Goal: Task Accomplishment & Management: Use online tool/utility

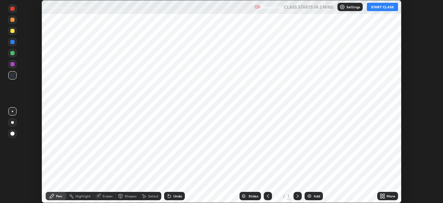
scroll to position [203, 443]
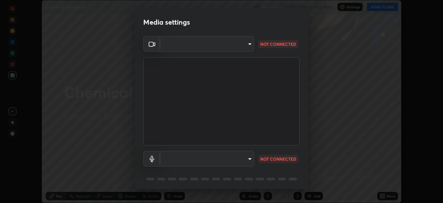
type input "f998bc4046c61b158ae604da705546672abda0c1808058386527230685057052"
type input "default"
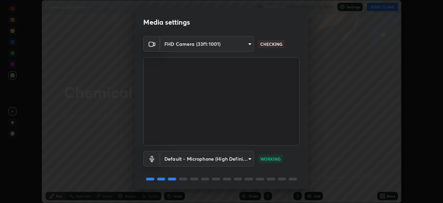
scroll to position [25, 0]
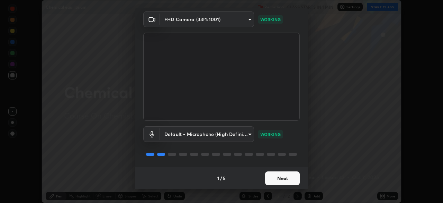
click at [279, 176] on button "Next" at bounding box center [282, 178] width 35 height 14
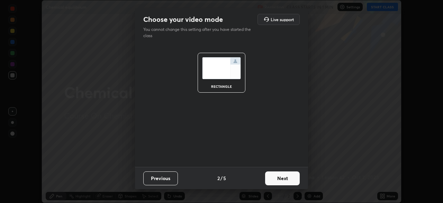
scroll to position [0, 0]
click at [285, 179] on button "Next" at bounding box center [282, 178] width 35 height 14
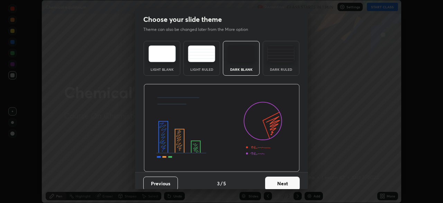
click at [290, 183] on button "Next" at bounding box center [282, 183] width 35 height 14
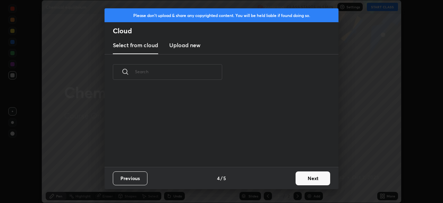
click at [301, 179] on button "Next" at bounding box center [313, 178] width 35 height 14
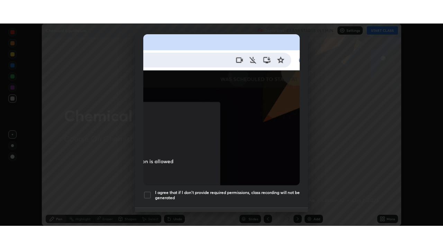
scroll to position [166, 0]
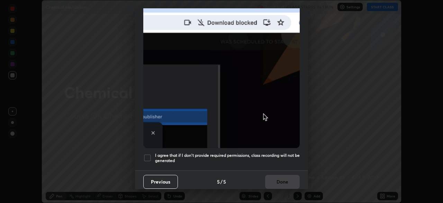
click at [151, 156] on div at bounding box center [147, 157] width 8 height 8
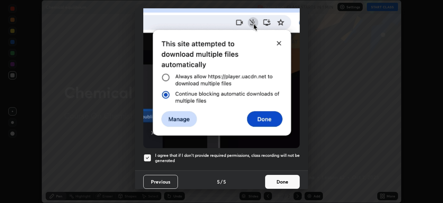
click at [285, 180] on button "Done" at bounding box center [282, 182] width 35 height 14
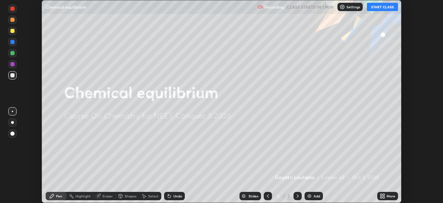
click at [382, 7] on button "START CLASS" at bounding box center [382, 7] width 31 height 8
click at [385, 193] on icon at bounding box center [383, 196] width 6 height 6
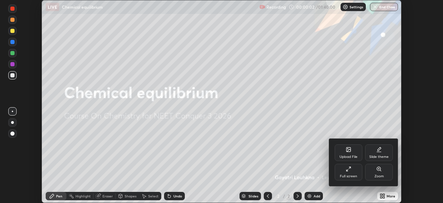
click at [350, 170] on icon at bounding box center [349, 169] width 6 height 6
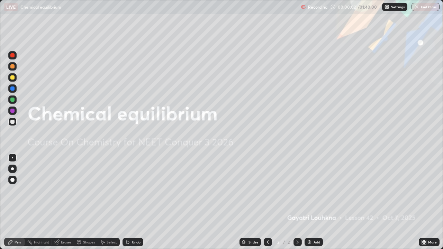
scroll to position [249, 443]
click at [310, 202] on img at bounding box center [310, 243] width 6 height 6
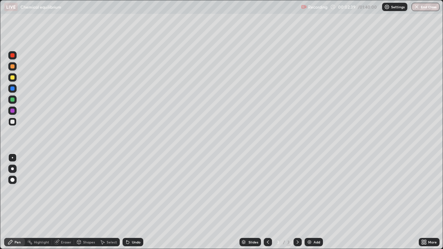
click at [86, 202] on div "Shapes" at bounding box center [89, 242] width 12 height 3
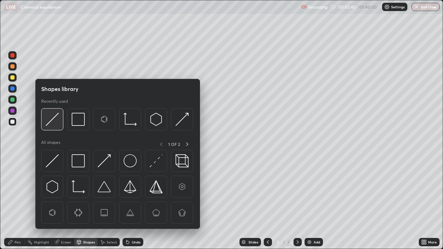
click at [55, 123] on img at bounding box center [52, 119] width 13 height 13
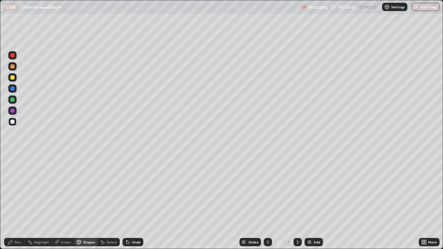
click at [16, 202] on div "Pen" at bounding box center [18, 242] width 6 height 3
click at [309, 202] on img at bounding box center [310, 243] width 6 height 6
click at [87, 202] on div "Shapes" at bounding box center [89, 242] width 12 height 3
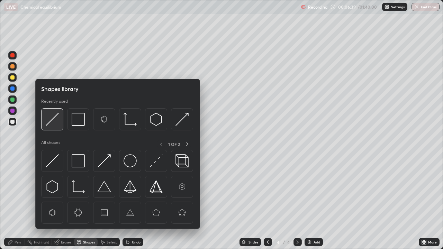
click at [54, 125] on img at bounding box center [52, 119] width 13 height 13
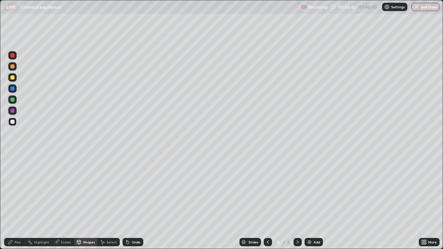
click at [14, 78] on div at bounding box center [12, 78] width 4 height 4
click at [18, 202] on div "Pen" at bounding box center [18, 242] width 6 height 3
click at [61, 202] on div "Eraser" at bounding box center [66, 242] width 10 height 3
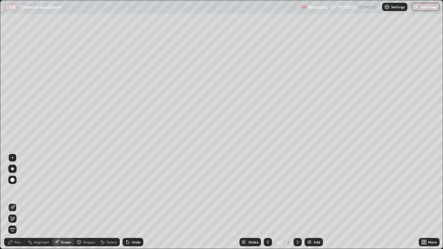
click at [14, 202] on div "Pen" at bounding box center [14, 242] width 21 height 8
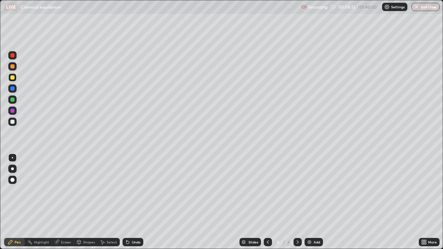
click at [65, 202] on div "Eraser" at bounding box center [66, 242] width 10 height 3
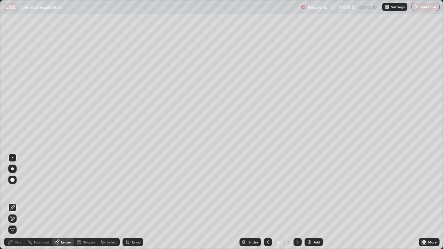
click at [17, 202] on div "Pen" at bounding box center [18, 242] width 6 height 3
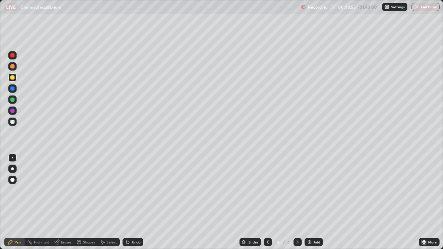
click at [69, 202] on div "Eraser" at bounding box center [66, 242] width 10 height 3
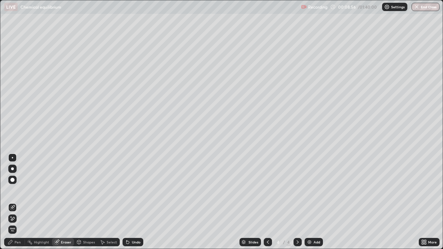
click at [21, 202] on div "Pen" at bounding box center [14, 242] width 21 height 8
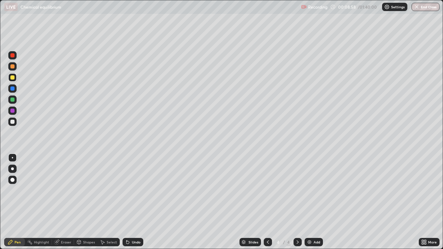
click at [12, 121] on div at bounding box center [12, 122] width 4 height 4
click at [13, 111] on div at bounding box center [12, 111] width 4 height 4
click at [15, 81] on div at bounding box center [12, 77] width 8 height 8
click at [308, 202] on img at bounding box center [310, 243] width 6 height 6
click at [12, 120] on div at bounding box center [12, 122] width 4 height 4
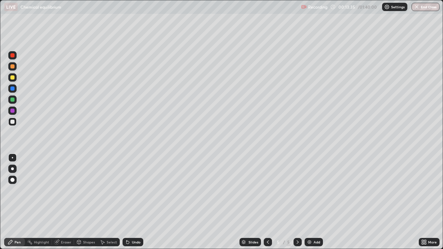
click at [12, 79] on div at bounding box center [12, 78] width 4 height 4
click at [267, 202] on icon at bounding box center [268, 243] width 6 height 6
click at [297, 202] on icon at bounding box center [298, 242] width 2 height 3
click at [11, 111] on div at bounding box center [12, 111] width 4 height 4
click at [13, 121] on div at bounding box center [12, 122] width 4 height 4
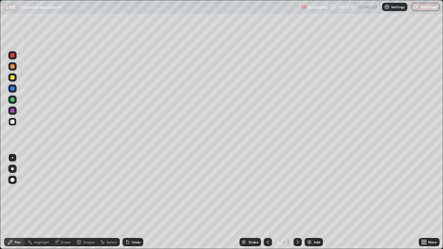
click at [10, 79] on div at bounding box center [12, 77] width 8 height 8
click at [12, 111] on div at bounding box center [12, 111] width 4 height 4
click at [13, 124] on div at bounding box center [12, 122] width 4 height 4
click at [312, 202] on div "Add" at bounding box center [314, 242] width 18 height 8
click at [12, 78] on div at bounding box center [12, 78] width 4 height 4
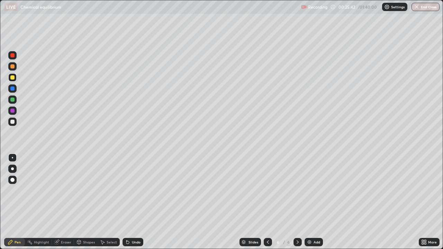
click at [308, 202] on img at bounding box center [310, 243] width 6 height 6
click at [15, 124] on div at bounding box center [12, 122] width 8 height 8
click at [12, 100] on div at bounding box center [12, 100] width 4 height 4
click at [12, 122] on div at bounding box center [12, 122] width 4 height 4
click at [13, 78] on div at bounding box center [12, 78] width 4 height 4
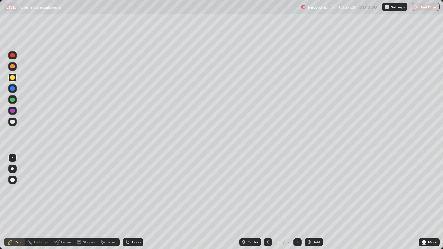
click at [267, 202] on icon at bounding box center [268, 243] width 6 height 6
click at [13, 100] on div at bounding box center [12, 100] width 4 height 4
click at [297, 202] on icon at bounding box center [298, 243] width 6 height 6
click at [267, 202] on icon at bounding box center [268, 243] width 6 height 6
click at [16, 123] on div at bounding box center [12, 122] width 8 height 8
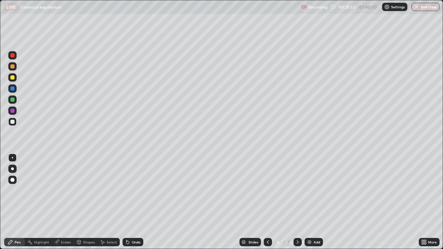
click at [14, 100] on div at bounding box center [12, 100] width 4 height 4
click at [12, 56] on div at bounding box center [12, 55] width 4 height 4
click at [297, 202] on icon at bounding box center [298, 243] width 6 height 6
click at [309, 202] on img at bounding box center [310, 243] width 6 height 6
click at [12, 123] on div at bounding box center [12, 122] width 4 height 4
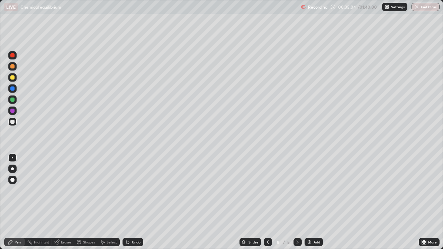
click at [308, 202] on img at bounding box center [310, 243] width 6 height 6
click at [14, 125] on div at bounding box center [12, 122] width 8 height 8
click at [266, 202] on icon at bounding box center [268, 243] width 6 height 6
click at [267, 202] on icon at bounding box center [268, 243] width 6 height 6
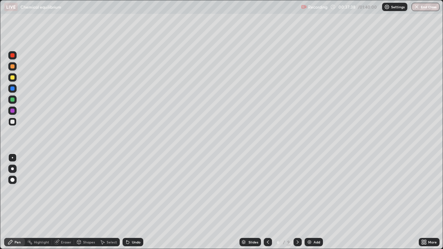
click at [14, 78] on div at bounding box center [12, 78] width 4 height 4
click at [299, 202] on icon at bounding box center [298, 243] width 6 height 6
click at [297, 202] on icon at bounding box center [298, 243] width 6 height 6
click at [298, 202] on icon at bounding box center [298, 243] width 6 height 6
click at [310, 202] on img at bounding box center [310, 243] width 6 height 6
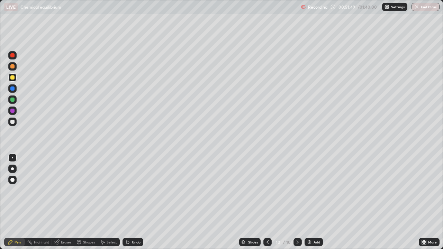
click at [309, 202] on img at bounding box center [310, 243] width 6 height 6
click at [15, 100] on div at bounding box center [12, 100] width 8 height 8
click at [14, 90] on div at bounding box center [12, 89] width 4 height 4
click at [13, 121] on div at bounding box center [12, 122] width 4 height 4
click at [311, 202] on img at bounding box center [310, 243] width 6 height 6
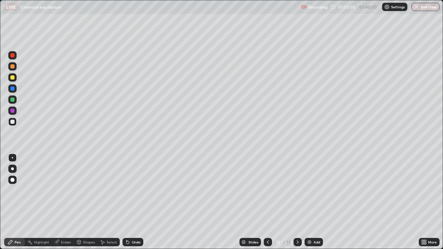
click at [308, 202] on img at bounding box center [310, 243] width 6 height 6
click at [63, 202] on div "Eraser" at bounding box center [66, 242] width 10 height 3
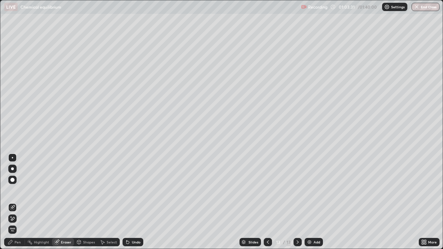
click at [19, 202] on div "Pen" at bounding box center [18, 242] width 6 height 3
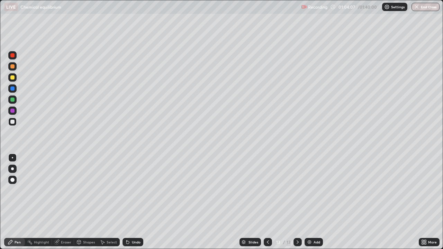
click at [267, 202] on icon at bounding box center [268, 243] width 6 height 6
click at [297, 202] on icon at bounding box center [298, 243] width 6 height 6
click at [309, 202] on img at bounding box center [310, 243] width 6 height 6
click at [88, 202] on div "Shapes" at bounding box center [89, 242] width 12 height 3
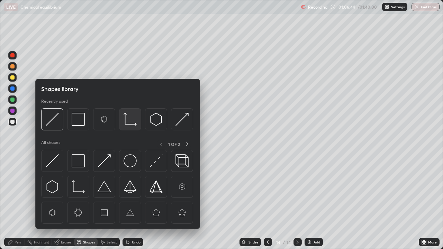
click at [129, 123] on img at bounding box center [130, 119] width 13 height 13
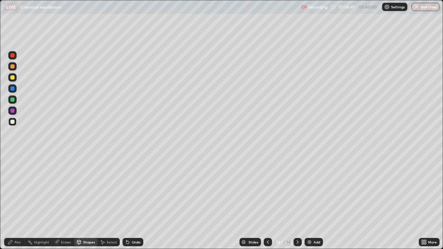
click at [18, 202] on div "Pen" at bounding box center [18, 242] width 6 height 3
click at [12, 56] on div at bounding box center [12, 55] width 4 height 4
click at [85, 202] on div "Shapes" at bounding box center [89, 242] width 12 height 3
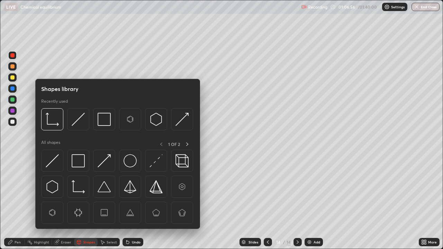
click at [12, 100] on div at bounding box center [12, 100] width 4 height 4
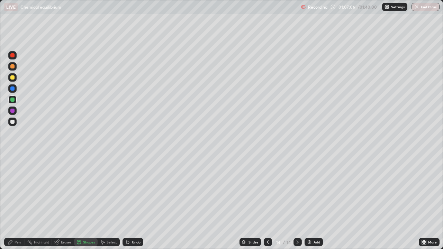
click at [85, 202] on div "Shapes" at bounding box center [89, 242] width 12 height 3
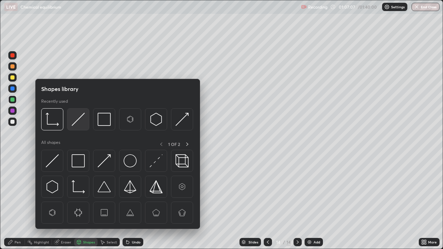
click at [76, 123] on img at bounding box center [78, 119] width 13 height 13
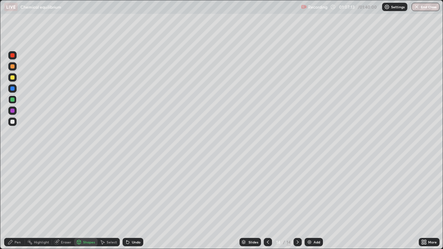
click at [16, 202] on div "Pen" at bounding box center [18, 242] width 6 height 3
click at [63, 202] on div "Eraser" at bounding box center [66, 242] width 10 height 3
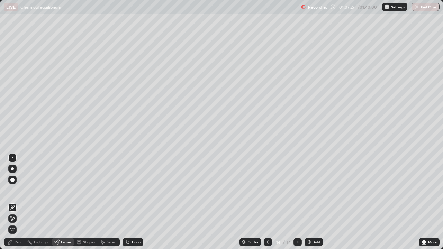
click at [68, 202] on div "Eraser" at bounding box center [66, 242] width 10 height 3
click at [16, 202] on div "Pen" at bounding box center [14, 242] width 21 height 8
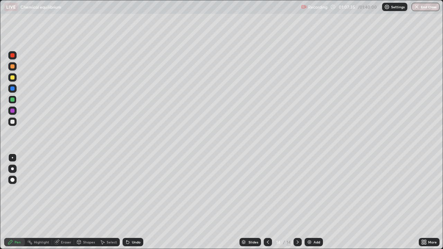
click at [12, 78] on div at bounding box center [12, 78] width 4 height 4
click at [12, 90] on div at bounding box center [12, 89] width 4 height 4
click at [13, 79] on div at bounding box center [12, 78] width 4 height 4
click at [15, 58] on div at bounding box center [12, 55] width 8 height 8
click at [13, 78] on div at bounding box center [12, 78] width 4 height 4
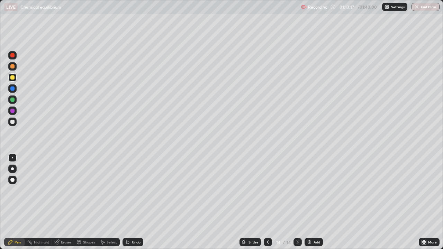
click at [314, 202] on div "Add" at bounding box center [317, 242] width 7 height 3
click at [267, 202] on icon at bounding box center [268, 243] width 6 height 6
click at [306, 202] on div "Add" at bounding box center [314, 242] width 18 height 8
click at [267, 202] on icon at bounding box center [268, 243] width 6 height 6
click at [297, 202] on icon at bounding box center [298, 243] width 6 height 6
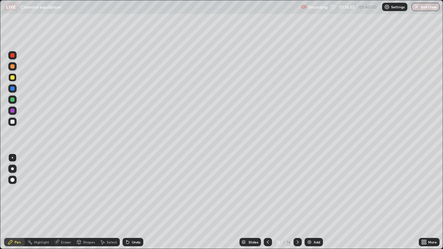
click at [309, 202] on img at bounding box center [310, 243] width 6 height 6
click at [87, 202] on div "Shapes" at bounding box center [89, 242] width 12 height 3
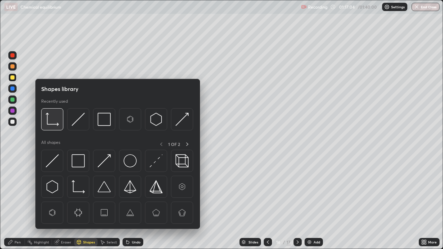
click at [51, 123] on img at bounding box center [52, 119] width 13 height 13
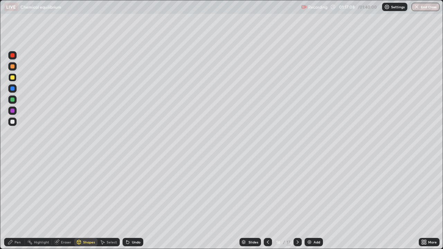
click at [19, 202] on div "Pen" at bounding box center [18, 242] width 6 height 3
click at [85, 202] on div "Shapes" at bounding box center [89, 242] width 12 height 3
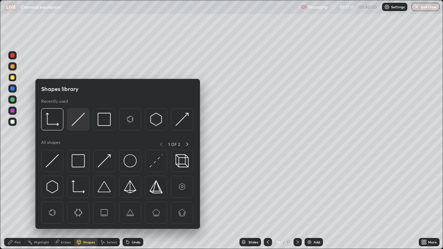
click at [77, 122] on img at bounding box center [78, 119] width 13 height 13
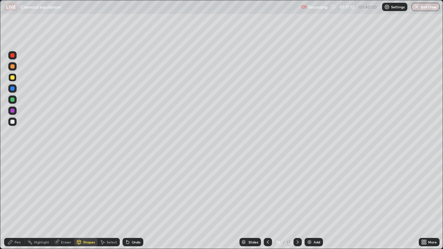
click at [12, 122] on div at bounding box center [12, 122] width 4 height 4
click at [15, 202] on div "Pen" at bounding box center [18, 242] width 6 height 3
click at [70, 202] on div "Eraser" at bounding box center [66, 242] width 10 height 3
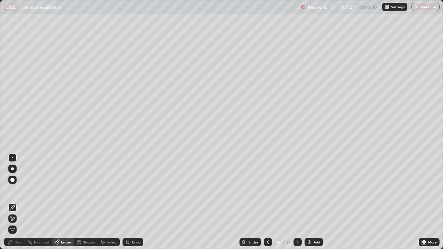
click at [19, 202] on div "Pen" at bounding box center [18, 242] width 6 height 3
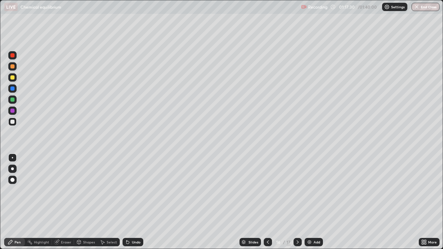
click at [63, 202] on div "Eraser" at bounding box center [66, 242] width 10 height 3
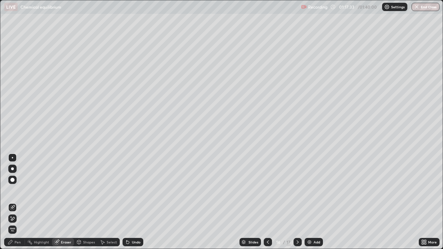
click at [21, 202] on div "Pen" at bounding box center [14, 242] width 21 height 8
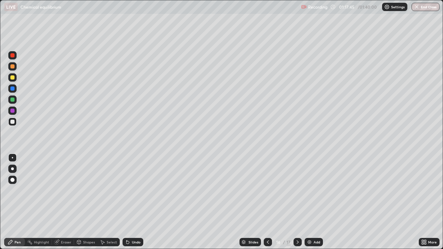
click at [13, 99] on div at bounding box center [12, 100] width 4 height 4
click at [14, 90] on div at bounding box center [12, 89] width 4 height 4
click at [12, 122] on div at bounding box center [12, 122] width 4 height 4
click at [268, 202] on icon at bounding box center [268, 243] width 6 height 6
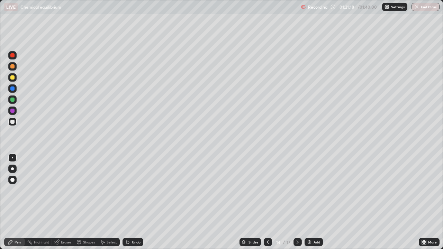
click at [297, 202] on icon at bounding box center [298, 243] width 6 height 6
click at [296, 202] on icon at bounding box center [298, 243] width 6 height 6
click at [297, 202] on icon at bounding box center [298, 243] width 6 height 6
click at [308, 202] on img at bounding box center [310, 243] width 6 height 6
click at [12, 122] on div at bounding box center [12, 122] width 4 height 4
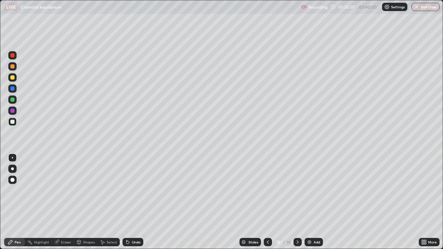
click at [264, 202] on div at bounding box center [268, 242] width 8 height 8
click at [268, 202] on icon at bounding box center [268, 243] width 6 height 6
click at [16, 79] on div at bounding box center [12, 77] width 8 height 8
click at [11, 56] on div at bounding box center [12, 55] width 4 height 4
click at [297, 202] on icon at bounding box center [298, 243] width 6 height 6
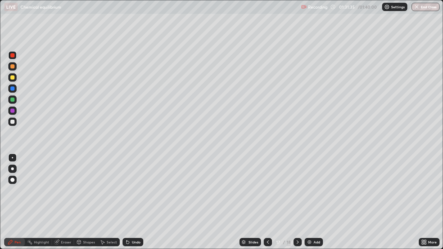
click at [64, 202] on div "Eraser" at bounding box center [66, 242] width 10 height 3
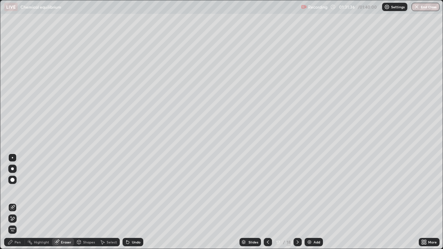
click at [13, 202] on span "Erase all" at bounding box center [13, 230] width 8 height 4
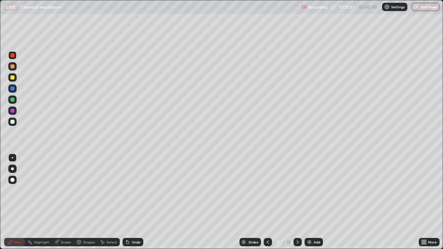
click at [13, 121] on div at bounding box center [12, 122] width 4 height 4
click at [62, 202] on div "Eraser" at bounding box center [66, 242] width 10 height 3
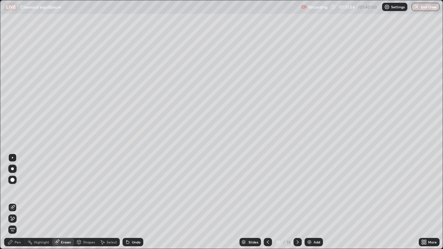
click at [19, 202] on div "Pen" at bounding box center [18, 242] width 6 height 3
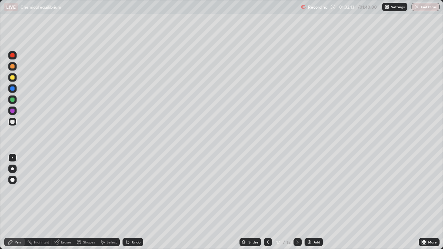
click at [12, 78] on div at bounding box center [12, 78] width 4 height 4
click at [267, 202] on icon at bounding box center [268, 243] width 6 height 6
click at [298, 202] on icon at bounding box center [298, 242] width 2 height 3
click at [61, 202] on div "Eraser" at bounding box center [66, 242] width 10 height 3
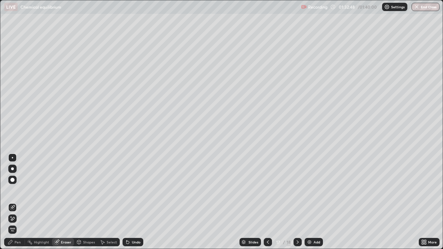
click at [18, 202] on div "Pen" at bounding box center [18, 242] width 6 height 3
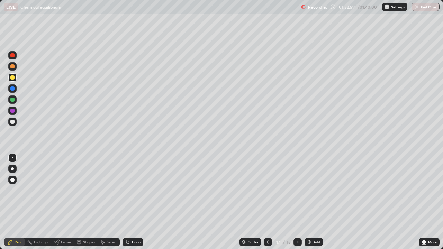
click at [65, 202] on div "Eraser" at bounding box center [66, 242] width 10 height 3
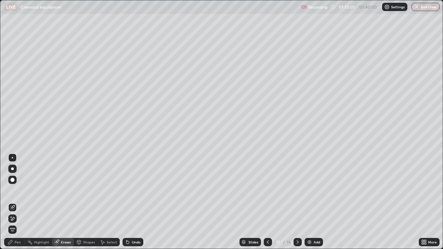
click at [16, 202] on div "Pen" at bounding box center [18, 242] width 6 height 3
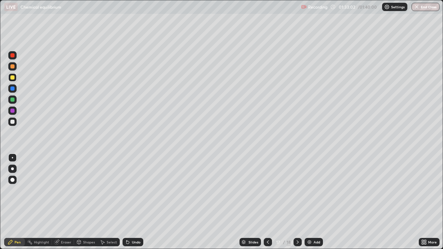
click at [12, 123] on div at bounding box center [12, 122] width 4 height 4
click at [297, 202] on icon at bounding box center [298, 243] width 6 height 6
click at [267, 202] on icon at bounding box center [268, 243] width 6 height 6
click at [267, 202] on icon at bounding box center [268, 242] width 2 height 3
click at [298, 202] on icon at bounding box center [298, 242] width 2 height 3
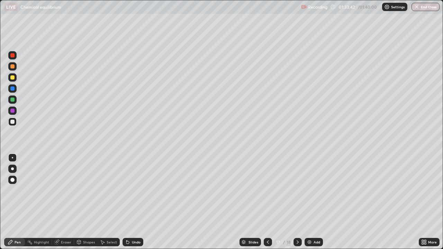
click at [296, 202] on icon at bounding box center [298, 243] width 6 height 6
click at [268, 202] on icon at bounding box center [268, 242] width 2 height 3
click at [267, 202] on icon at bounding box center [268, 242] width 2 height 3
click at [298, 202] on icon at bounding box center [298, 243] width 6 height 6
click at [12, 78] on div at bounding box center [12, 78] width 4 height 4
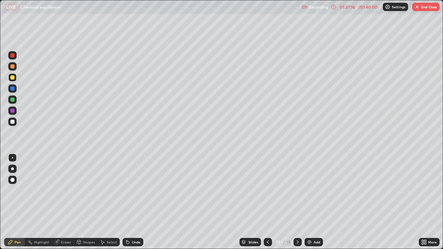
click at [266, 202] on icon at bounding box center [268, 243] width 6 height 6
click at [297, 202] on icon at bounding box center [298, 243] width 6 height 6
click at [69, 202] on div "Eraser" at bounding box center [66, 242] width 10 height 3
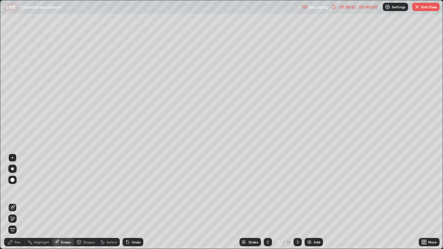
click at [22, 202] on div "Pen" at bounding box center [14, 242] width 21 height 8
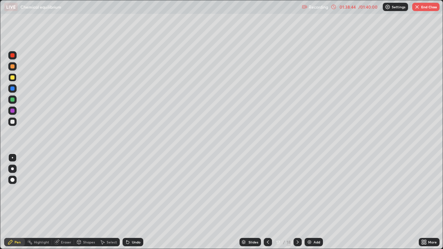
click at [267, 202] on icon at bounding box center [268, 243] width 6 height 6
click at [297, 202] on icon at bounding box center [298, 243] width 6 height 6
click at [316, 202] on div "Add" at bounding box center [317, 242] width 7 height 3
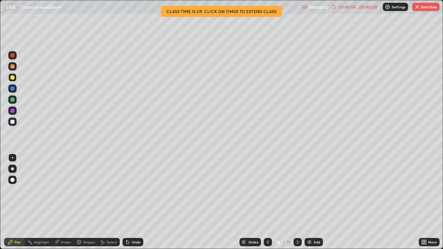
click at [267, 202] on icon at bounding box center [268, 243] width 6 height 6
click at [12, 111] on div at bounding box center [12, 111] width 4 height 4
click at [308, 202] on img at bounding box center [310, 243] width 6 height 6
click at [62, 202] on div "Eraser" at bounding box center [66, 242] width 10 height 3
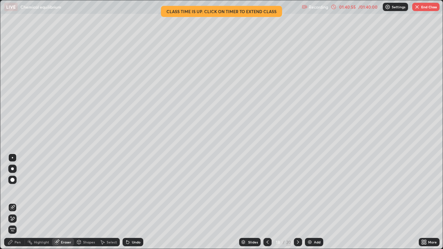
click at [18, 202] on div "Pen" at bounding box center [18, 242] width 6 height 3
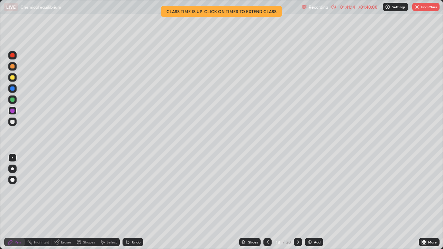
click at [12, 122] on div at bounding box center [12, 122] width 4 height 4
click at [267, 202] on icon at bounding box center [268, 243] width 6 height 6
click at [425, 9] on button "End Class" at bounding box center [426, 7] width 27 height 8
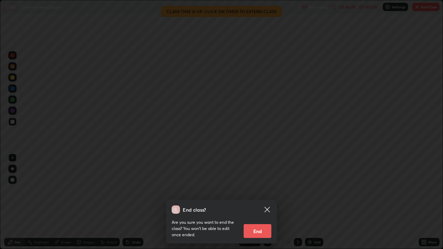
click at [268, 202] on button "End" at bounding box center [258, 231] width 28 height 14
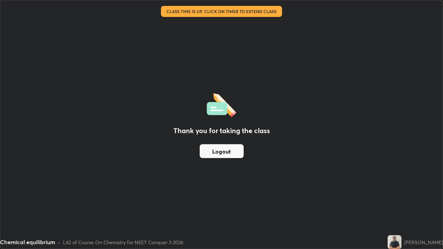
click at [214, 153] on button "Logout" at bounding box center [222, 151] width 44 height 14
click at [213, 153] on button "Logout" at bounding box center [222, 151] width 44 height 14
click at [212, 154] on button "Logout" at bounding box center [222, 151] width 44 height 14
